Goal: Task Accomplishment & Management: Complete application form

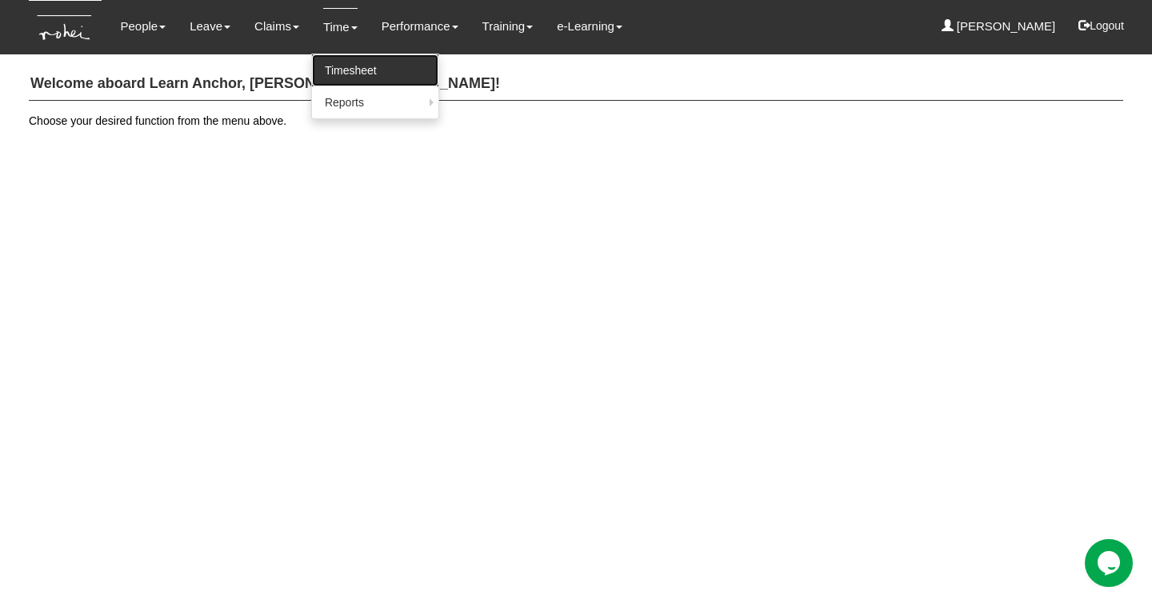
click at [337, 65] on link "Timesheet" at bounding box center [375, 70] width 126 height 32
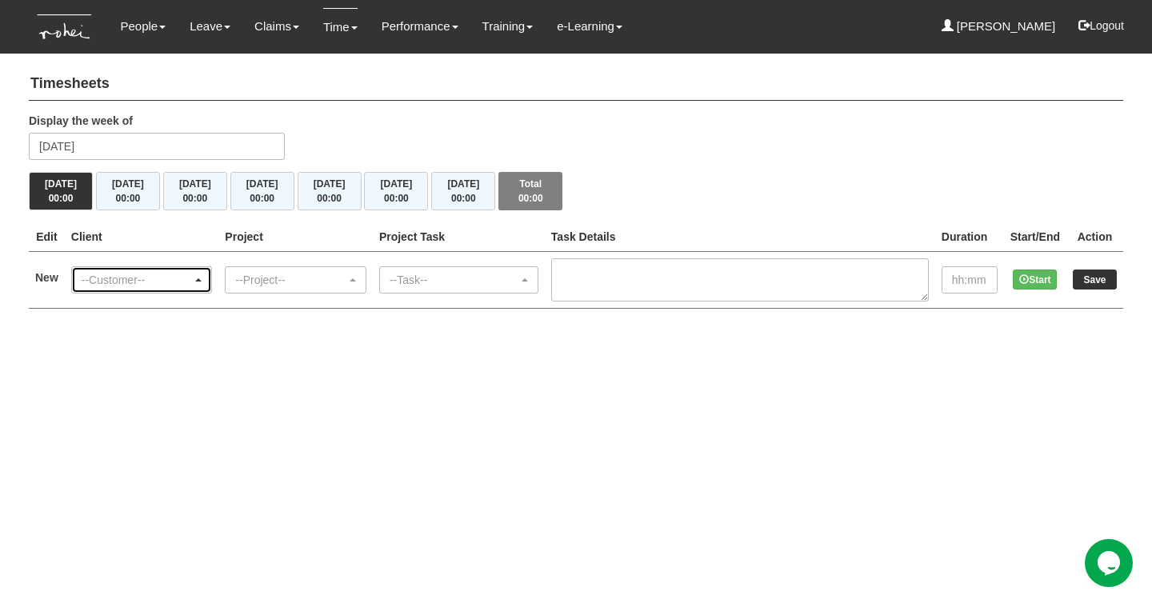
click at [170, 276] on div "--Customer--" at bounding box center [137, 280] width 111 height 16
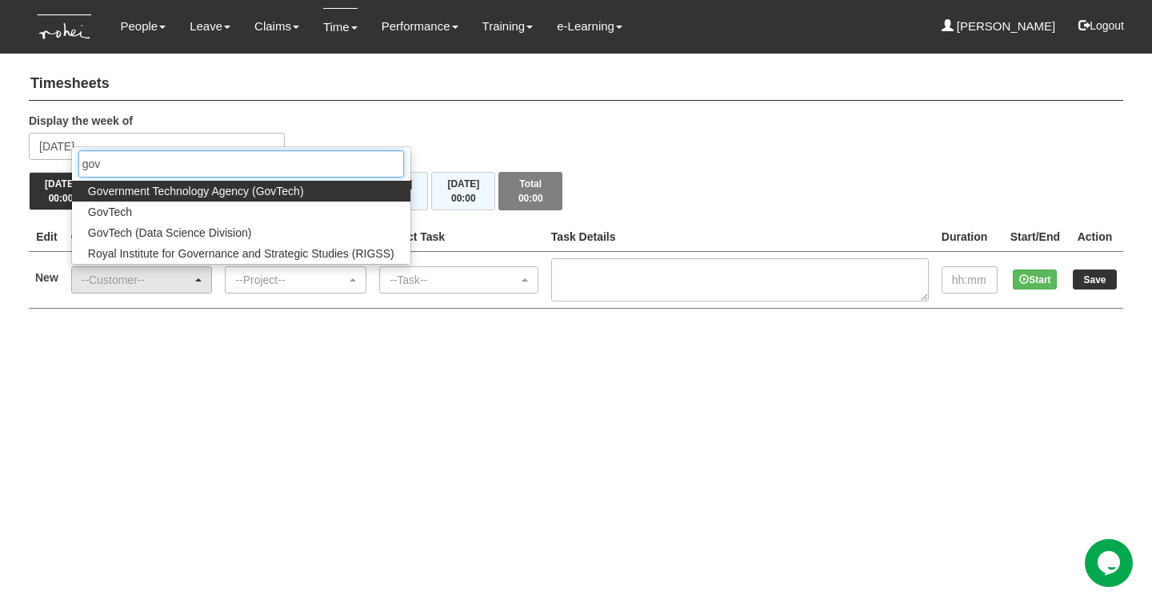
type input "gov"
click at [176, 186] on span "Government Technology Agency (GovTech)" at bounding box center [196, 191] width 216 height 16
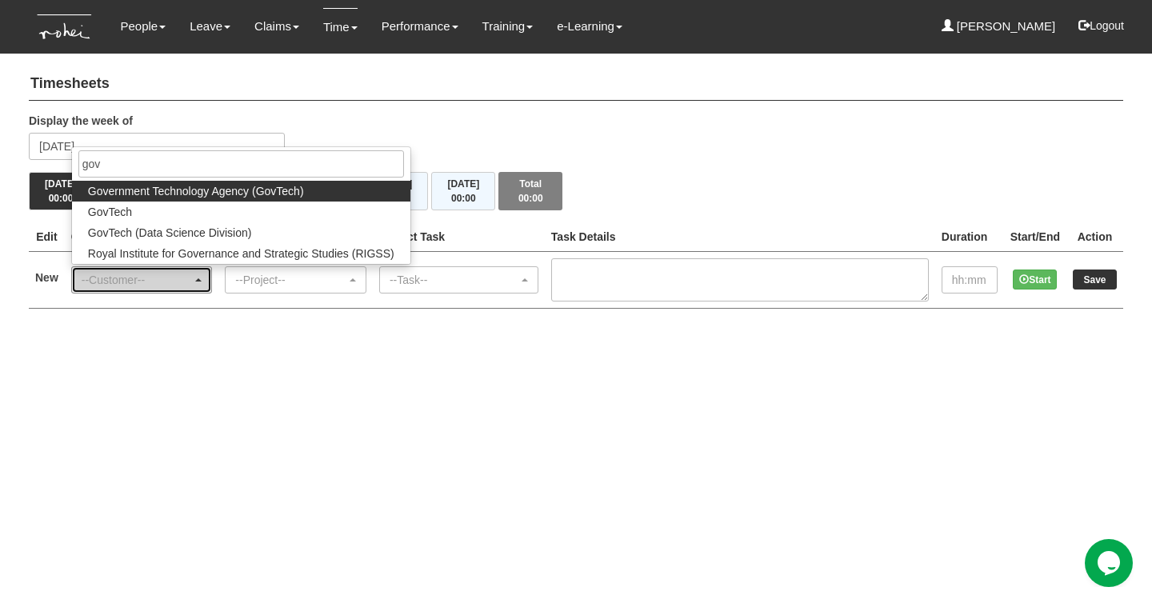
select select "900"
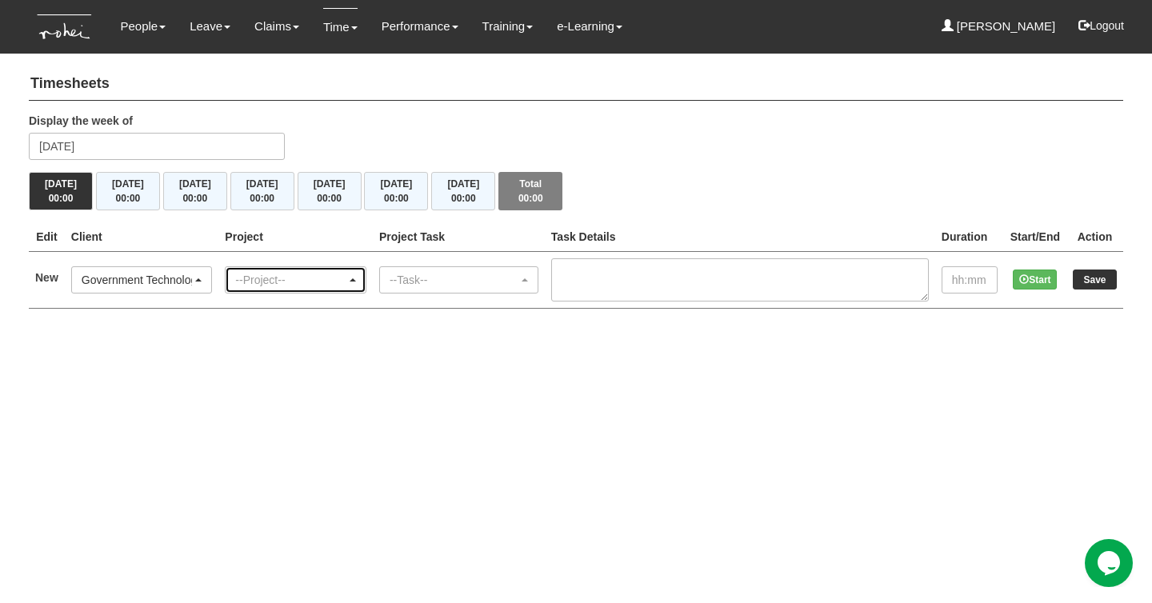
click at [272, 286] on div "--Project--" at bounding box center [296, 280] width 140 height 26
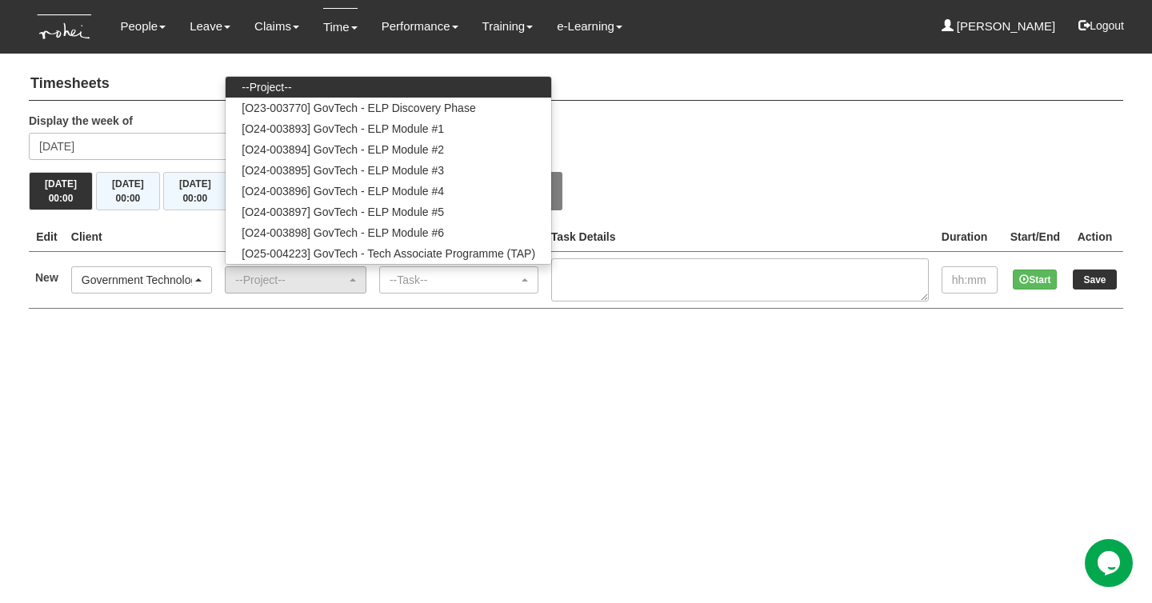
click at [264, 341] on html "Toggle navigation People Personal Information Staff Directory Leave Apply for L…" at bounding box center [576, 170] width 1152 height 341
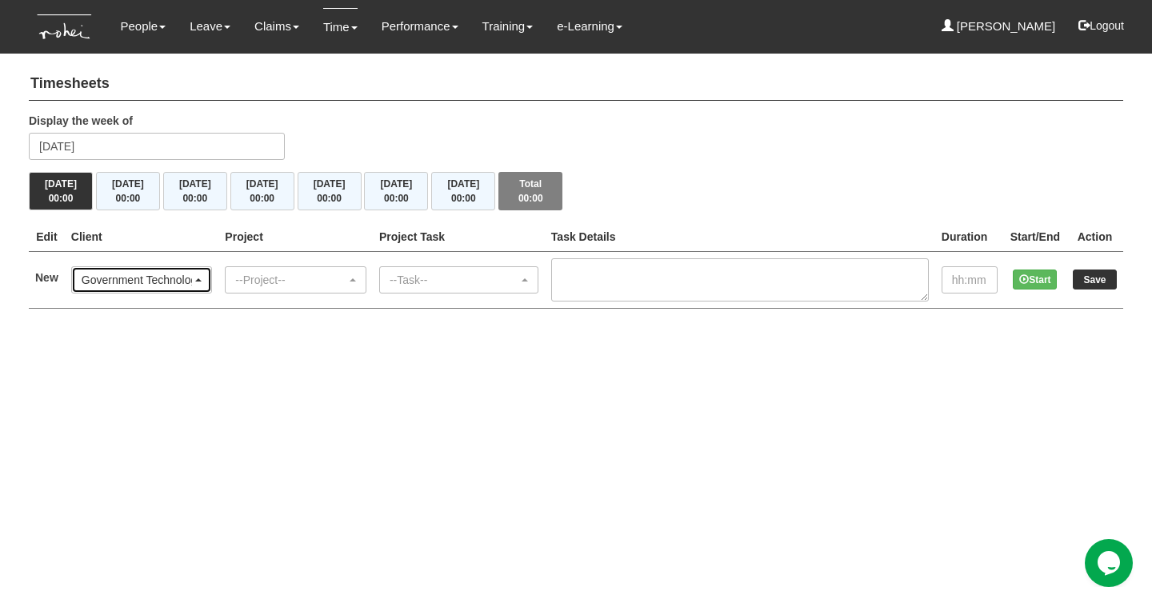
click at [176, 272] on div "Government Technology Agency (GovTech)" at bounding box center [137, 280] width 111 height 16
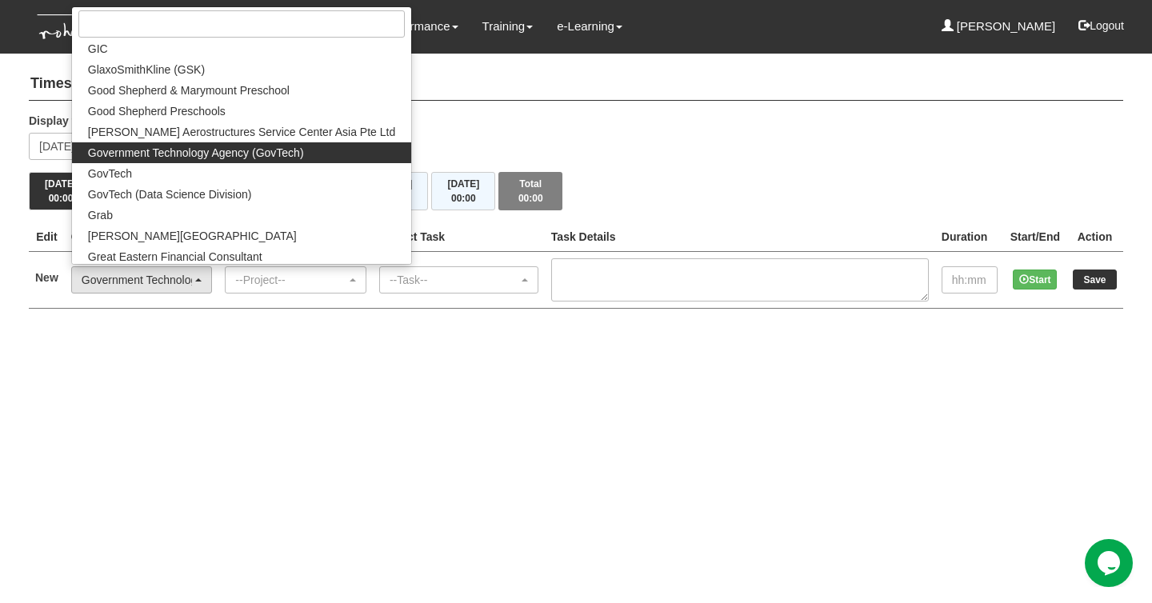
click at [230, 151] on span "Government Technology Agency (GovTech)" at bounding box center [196, 153] width 216 height 16
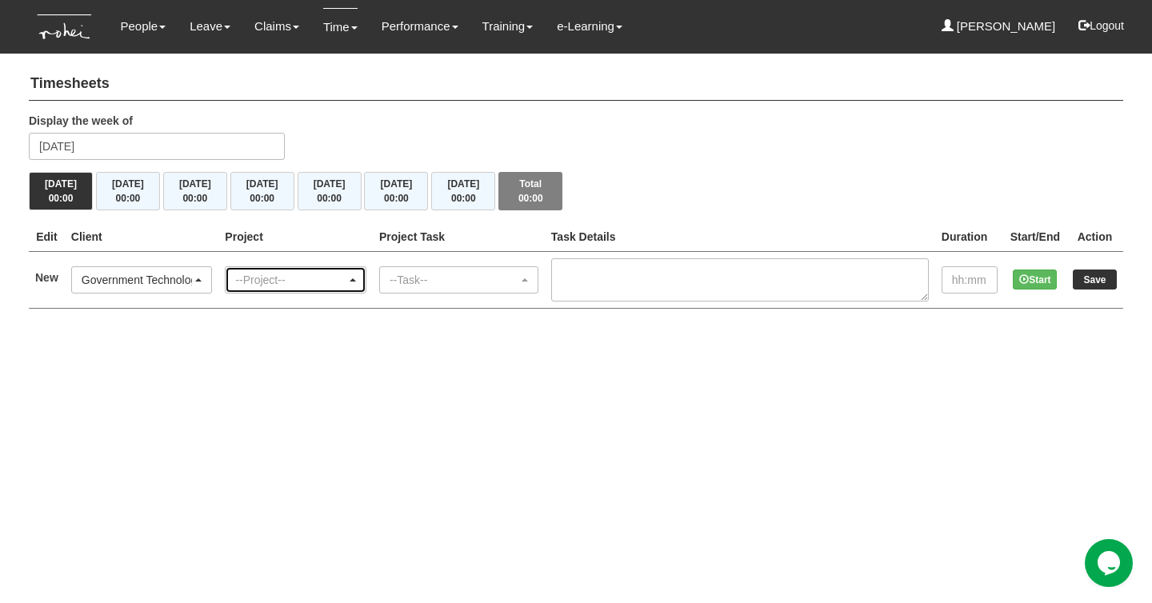
click at [266, 280] on div "--Project--" at bounding box center [290, 280] width 111 height 16
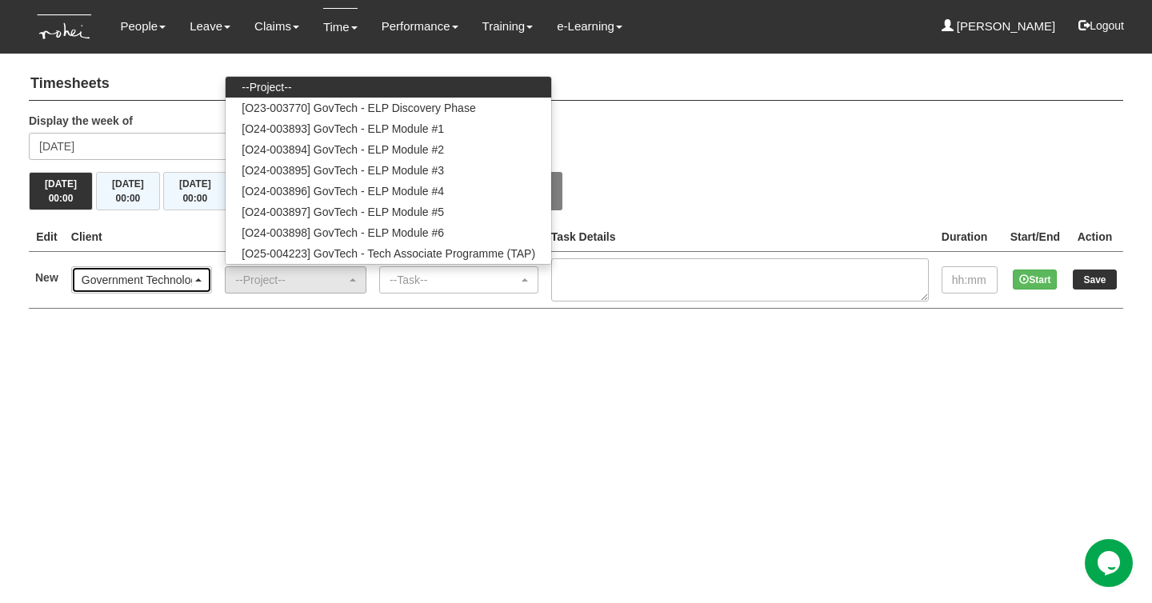
click at [147, 279] on div "Government Technology Agency (GovTech)" at bounding box center [137, 280] width 111 height 16
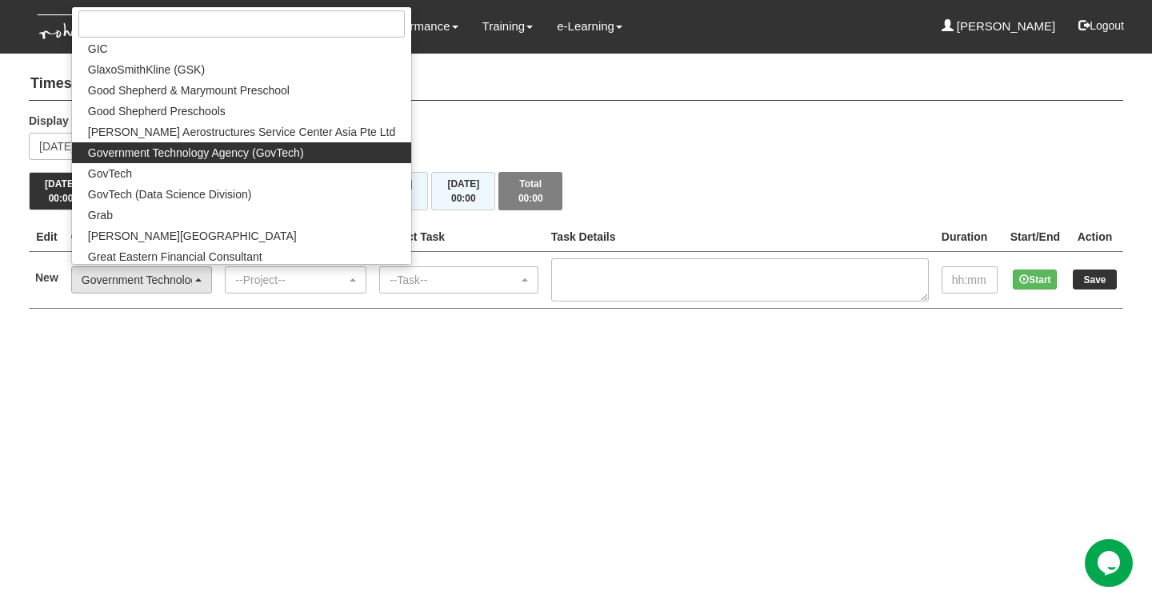
click at [274, 341] on html "Toggle navigation People Personal Information Staff Directory Leave Apply for L…" at bounding box center [576, 170] width 1152 height 341
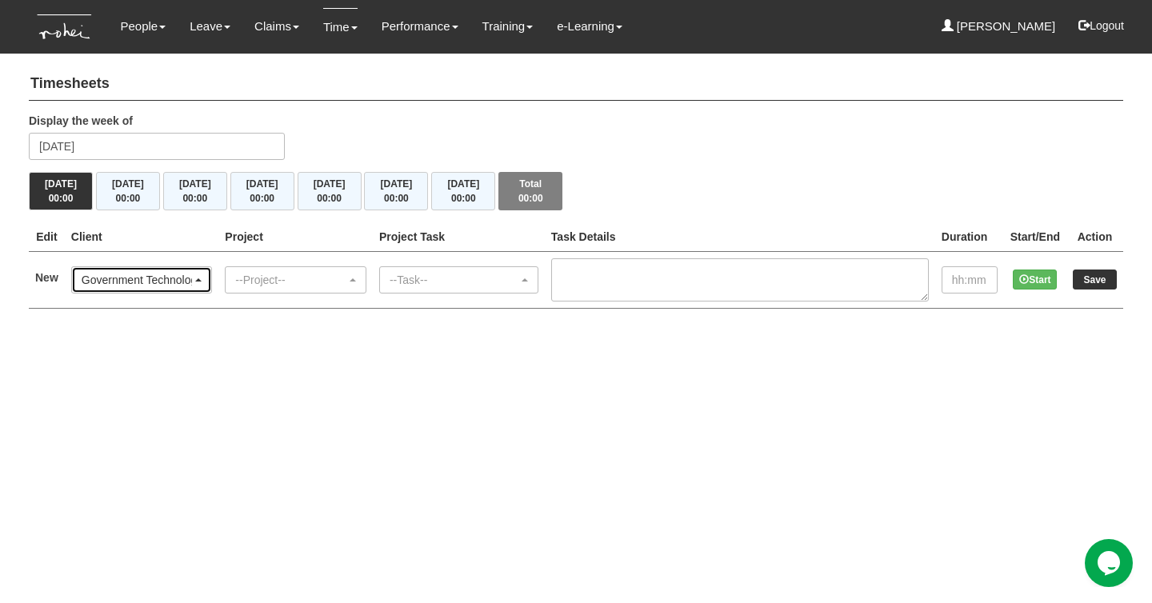
click at [210, 278] on div "Government Technology Agency (GovTech)" at bounding box center [142, 280] width 140 height 26
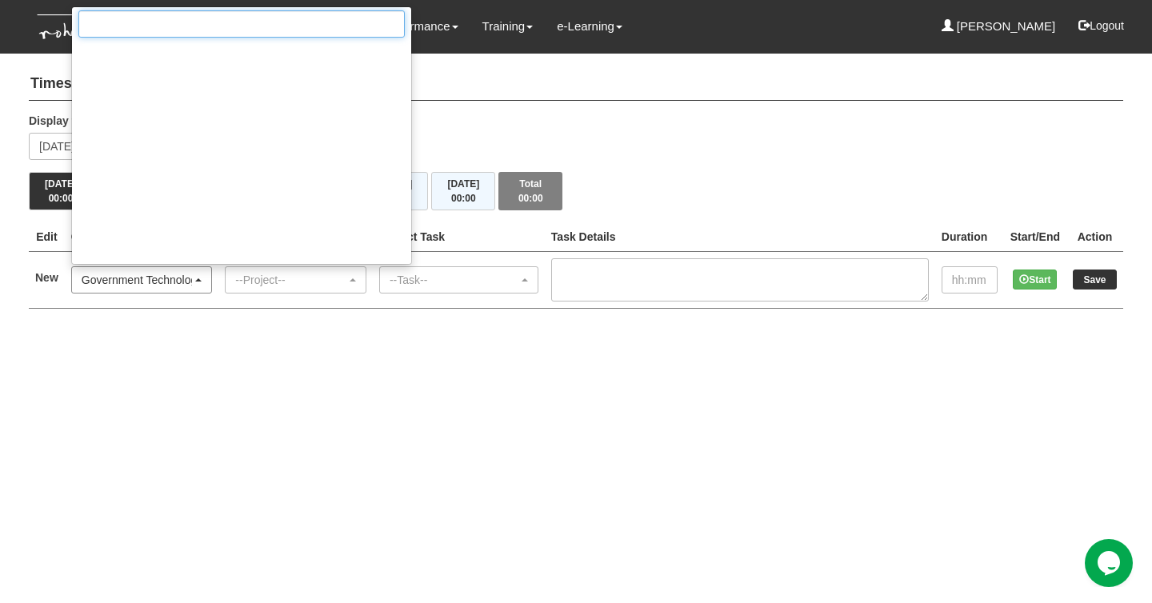
scroll to position [4889, 0]
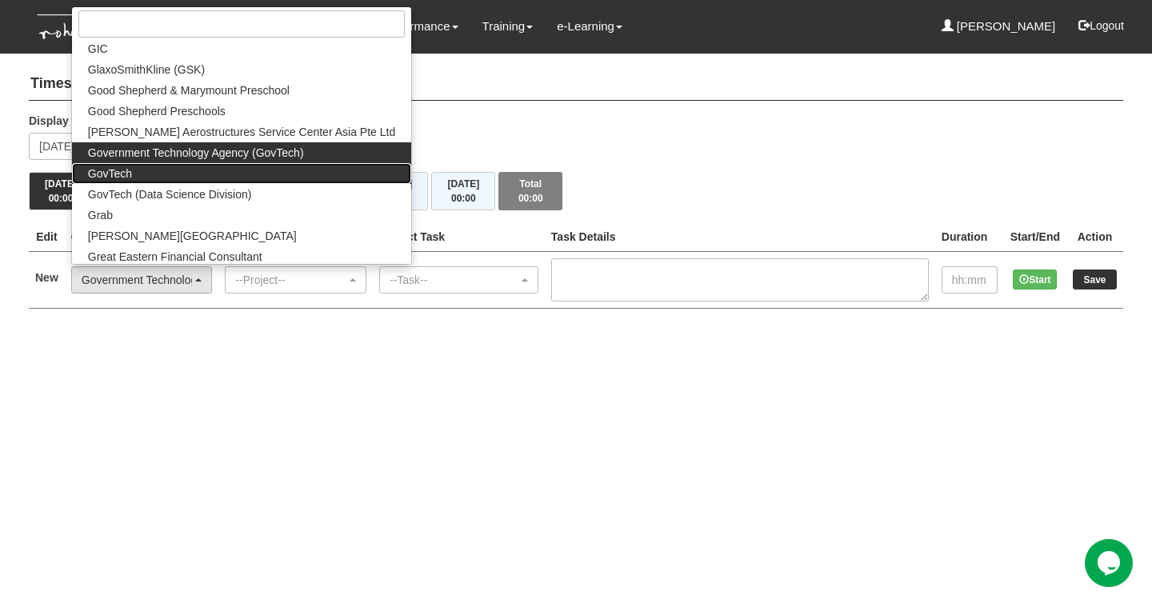
click at [205, 166] on link "GovTech" at bounding box center [241, 173] width 339 height 21
select select "427"
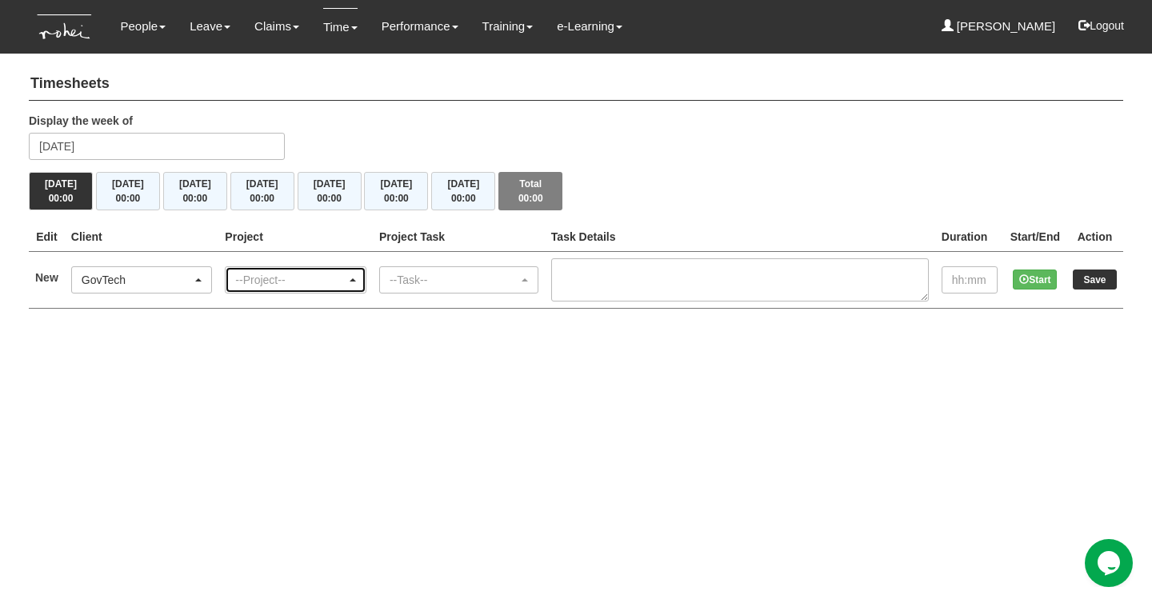
click at [271, 280] on div "--Project--" at bounding box center [290, 280] width 111 height 16
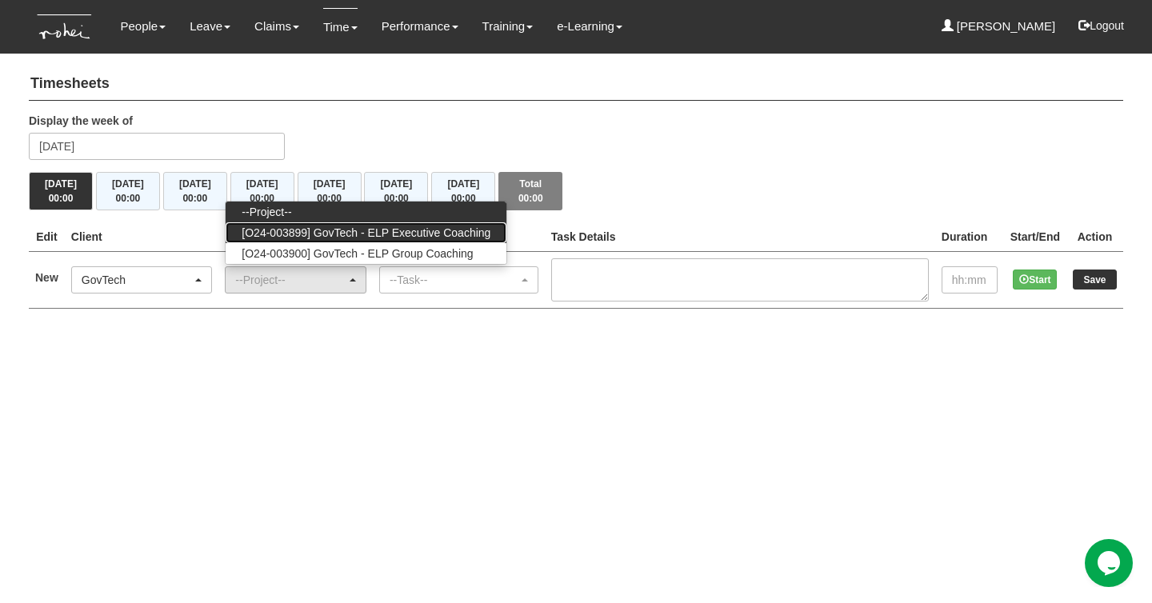
click at [391, 232] on span "[O24-003899] GovTech - ELP Executive Coaching" at bounding box center [366, 233] width 249 height 16
select select "2540"
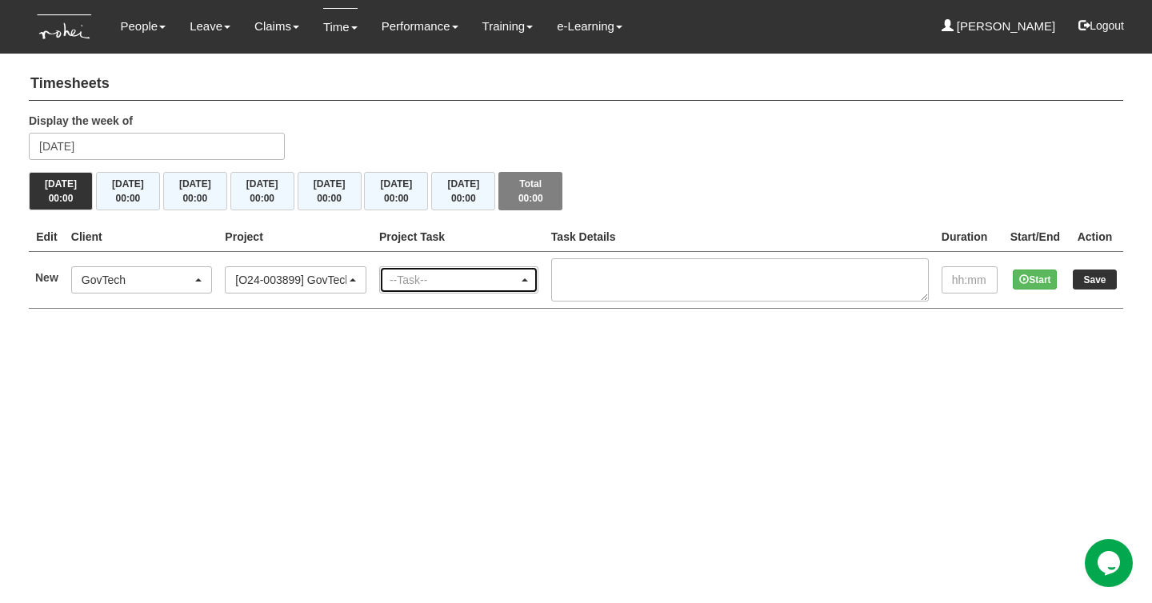
click at [423, 280] on div "--Task--" at bounding box center [453, 280] width 129 height 16
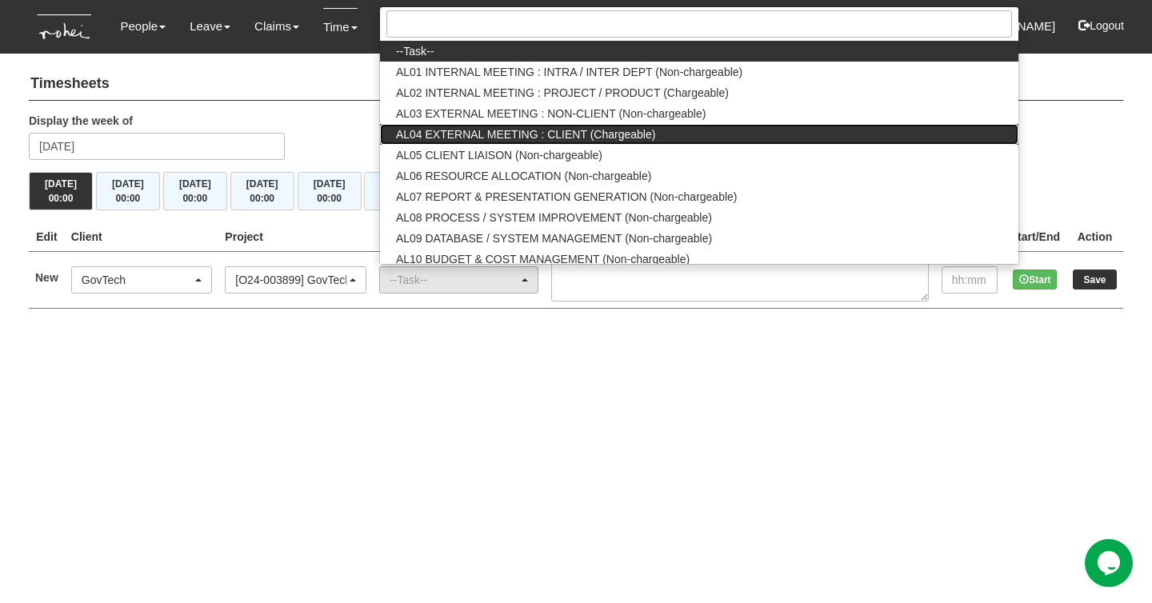
click at [612, 137] on span "AL04 EXTERNAL MEETING : CLIENT (Chargeable)" at bounding box center [525, 134] width 259 height 16
select select "43"
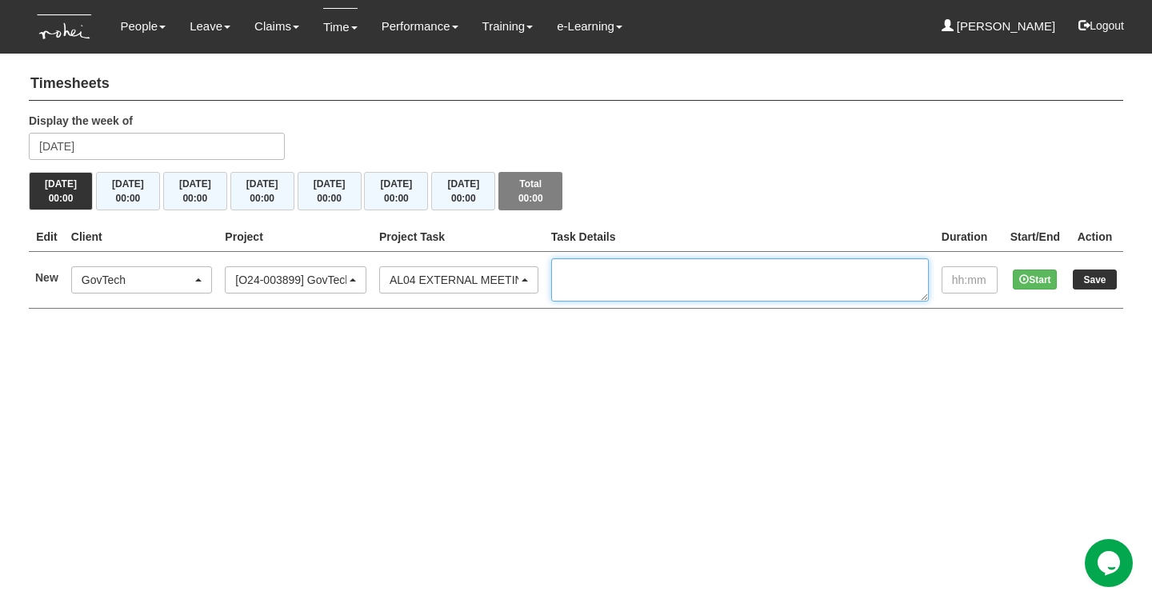
click at [614, 277] on textarea at bounding box center [739, 279] width 377 height 43
type textarea "e"
type textarea "EC 2/2 Cohort 8 - [PERSON_NAME]"
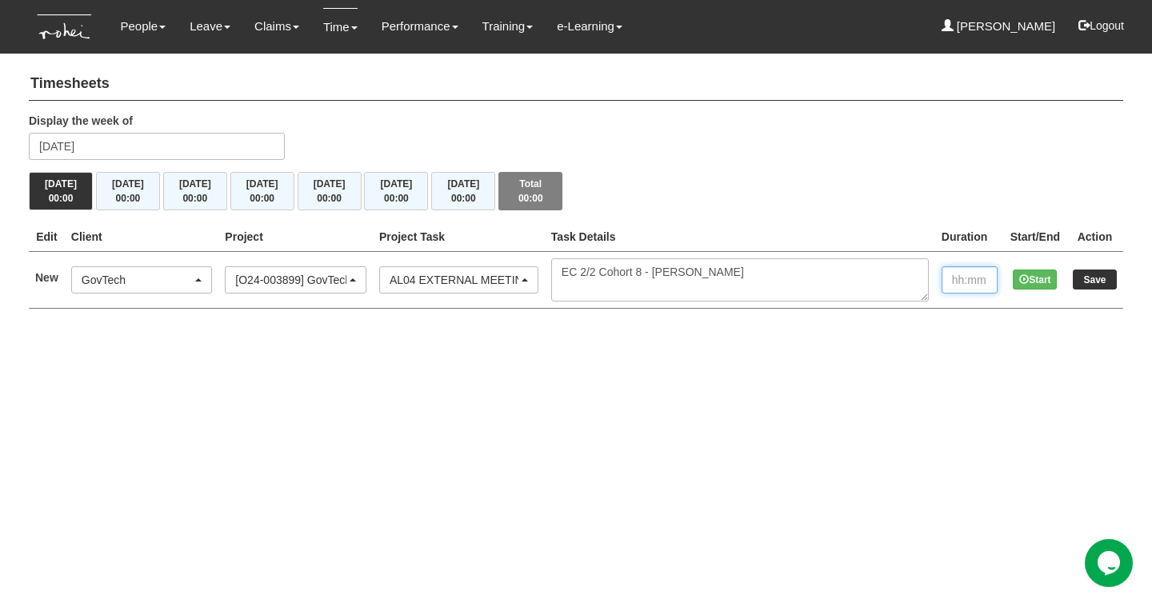
click at [954, 286] on input "text" at bounding box center [969, 279] width 56 height 27
type input "1:00"
click at [1103, 278] on input "Save" at bounding box center [1094, 280] width 44 height 20
